Goal: Register for event/course

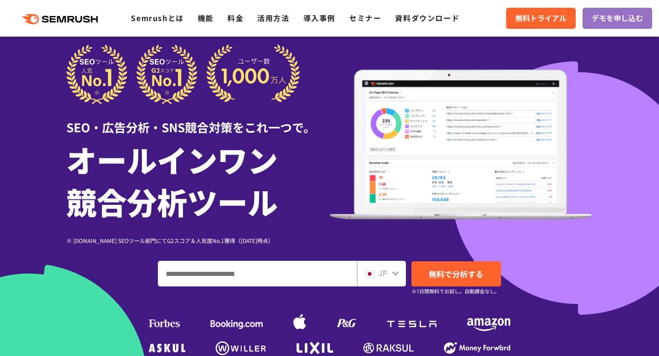
scroll to position [12, 0]
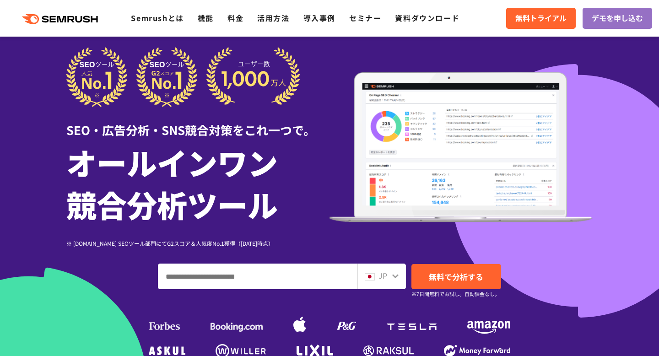
click at [295, 147] on h1 "オールインワン 競合分析ツール" at bounding box center [197, 183] width 263 height 84
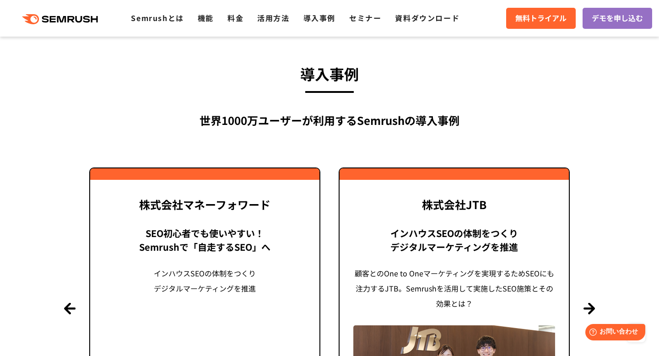
scroll to position [2095, 0]
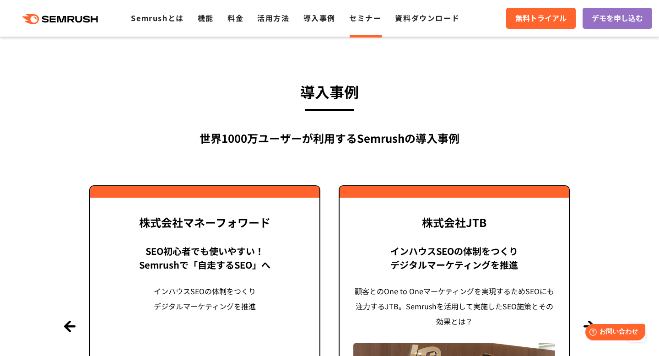
click at [366, 22] on link "セミナー" at bounding box center [365, 17] width 32 height 11
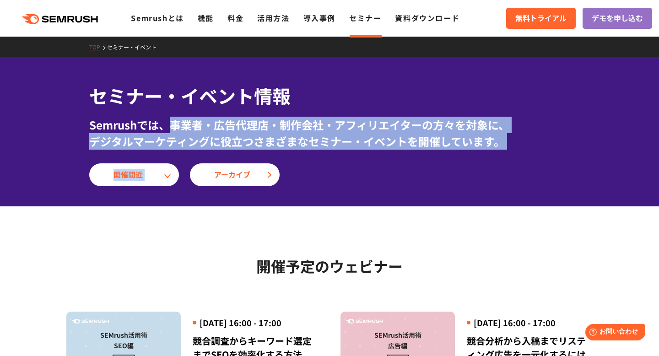
drag, startPoint x: 171, startPoint y: 125, endPoint x: 474, endPoint y: 150, distance: 304.1
click at [474, 150] on div "セミナー・イベント情報 Semrushでは、事業者・広告代理店・制作会社・アフィリエイターの方々を対象に、 デジタルマーケティングに役立つさまざまなセミナー・…" at bounding box center [329, 134] width 481 height 104
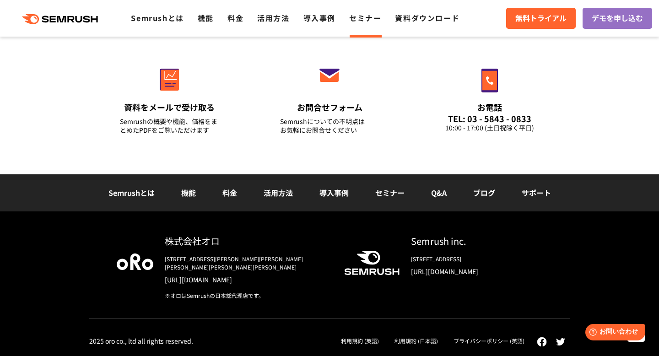
scroll to position [1017, 0]
